Goal: Task Accomplishment & Management: Manage account settings

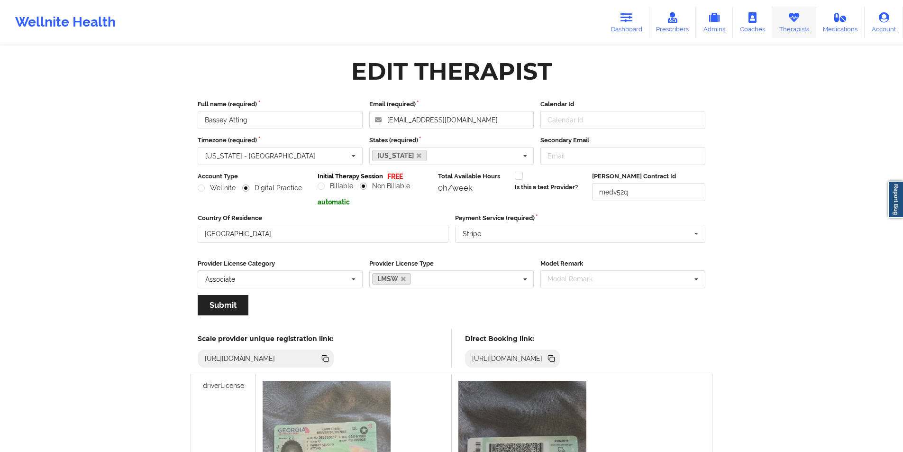
click at [801, 23] on link "Therapists" at bounding box center [794, 22] width 44 height 31
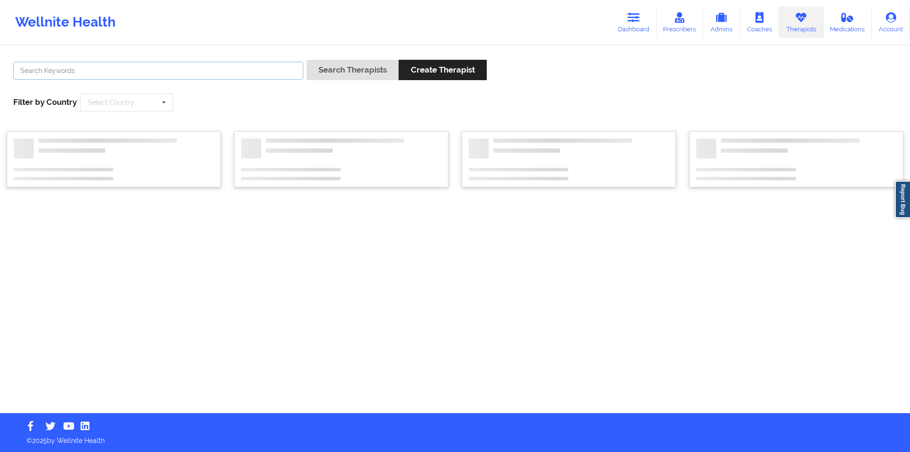
click at [248, 68] on input "text" at bounding box center [158, 71] width 290 height 18
paste input "[PERSON_NAME]"
type input "[PERSON_NAME]"
click at [360, 66] on button "Search Therapists" at bounding box center [353, 70] width 92 height 20
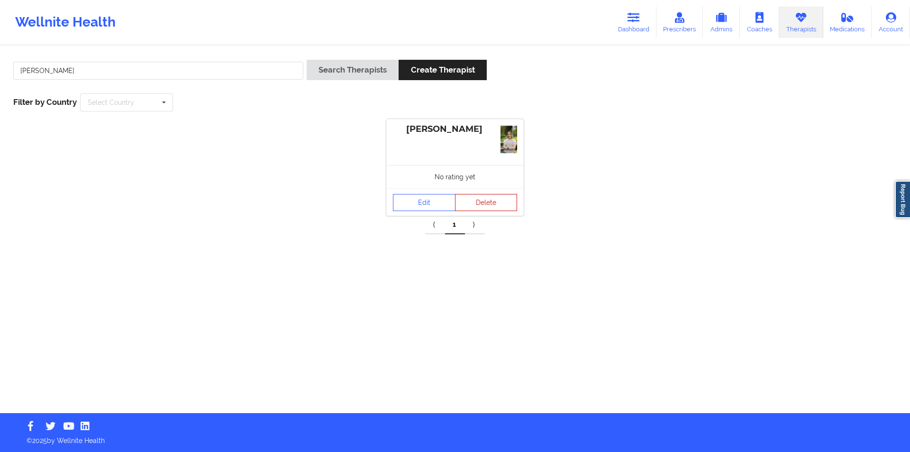
click at [482, 200] on button "Delete" at bounding box center [486, 202] width 63 height 17
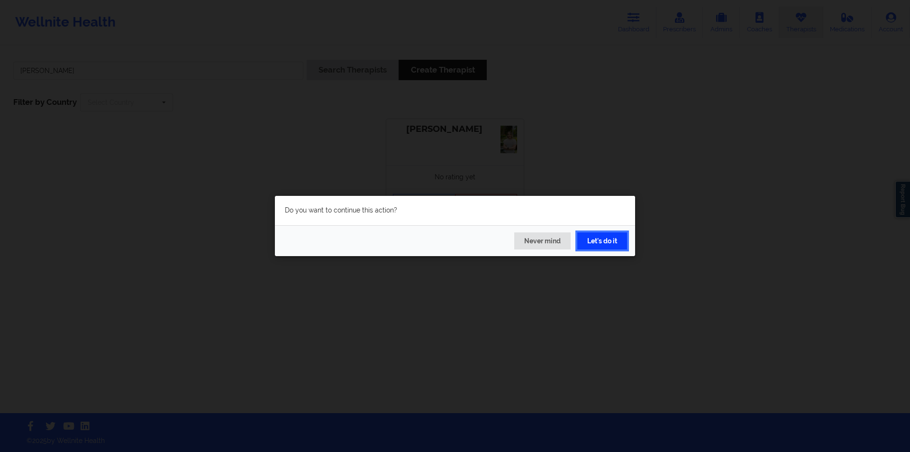
click at [609, 237] on button "Let's do it" at bounding box center [602, 240] width 50 height 17
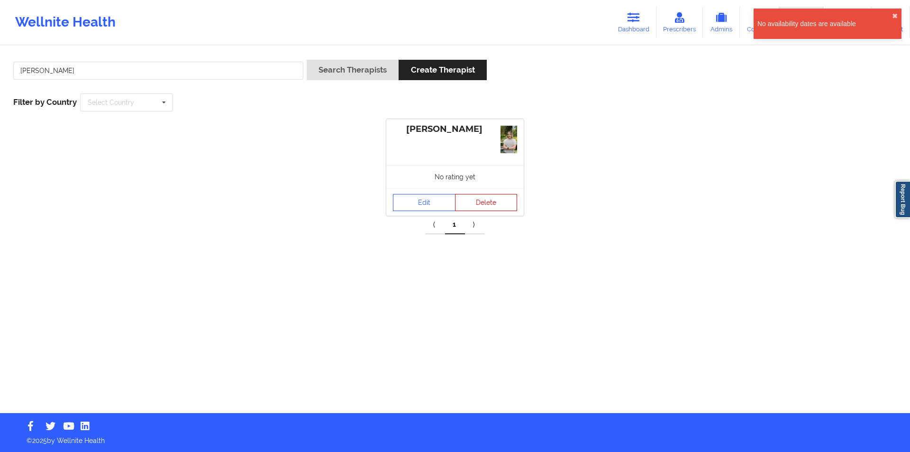
click at [486, 204] on button "Delete" at bounding box center [486, 202] width 63 height 17
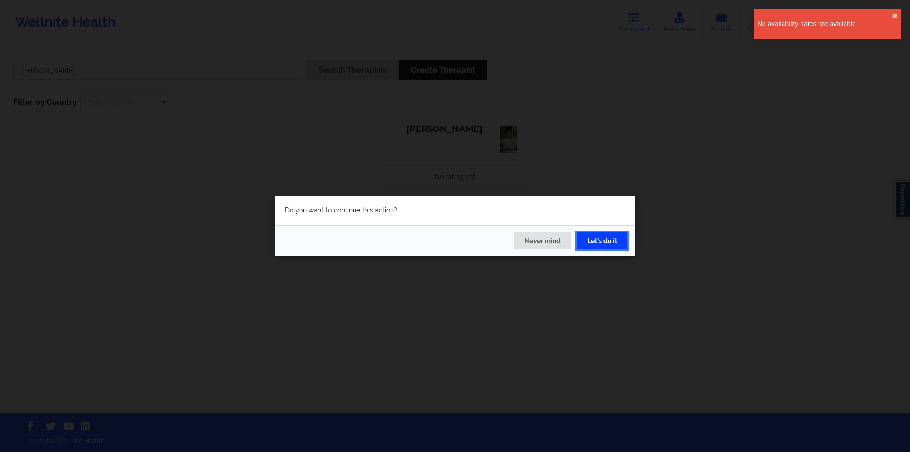
click at [606, 243] on button "Let's do it" at bounding box center [602, 240] width 50 height 17
